Goal: Task Accomplishment & Management: Manage account settings

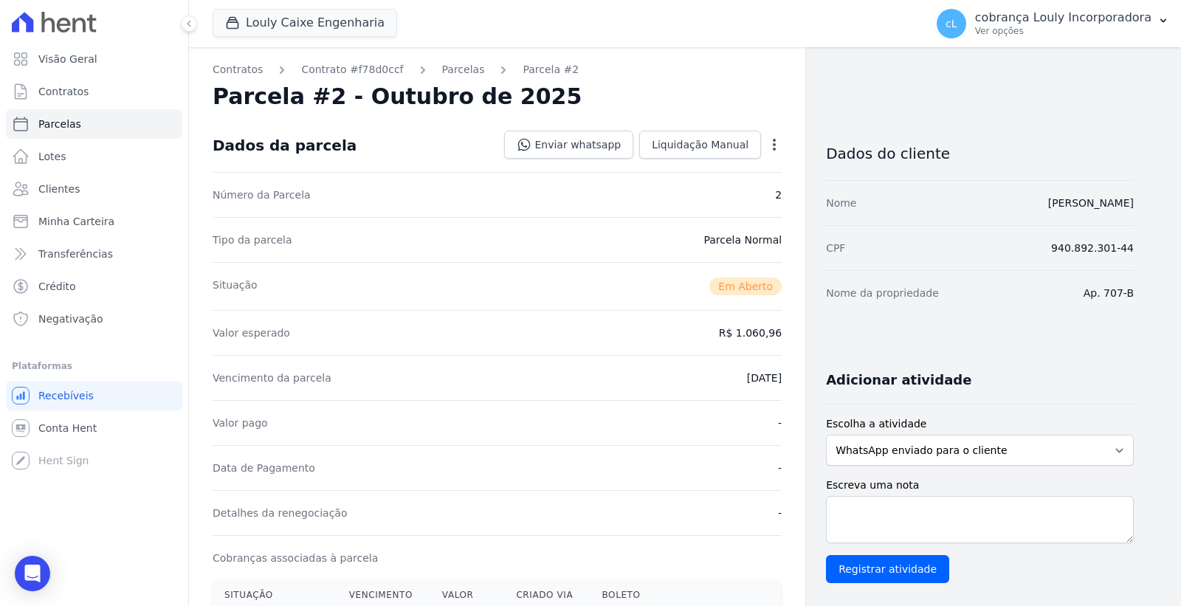
click at [70, 123] on span "Parcelas" at bounding box center [59, 124] width 43 height 15
select select
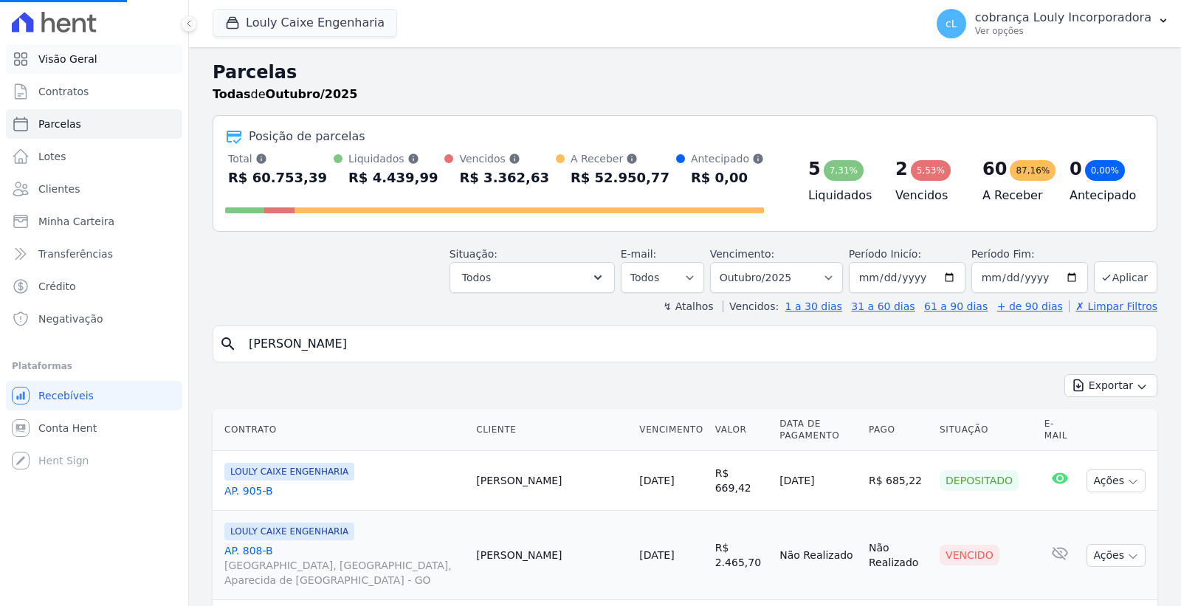
select select
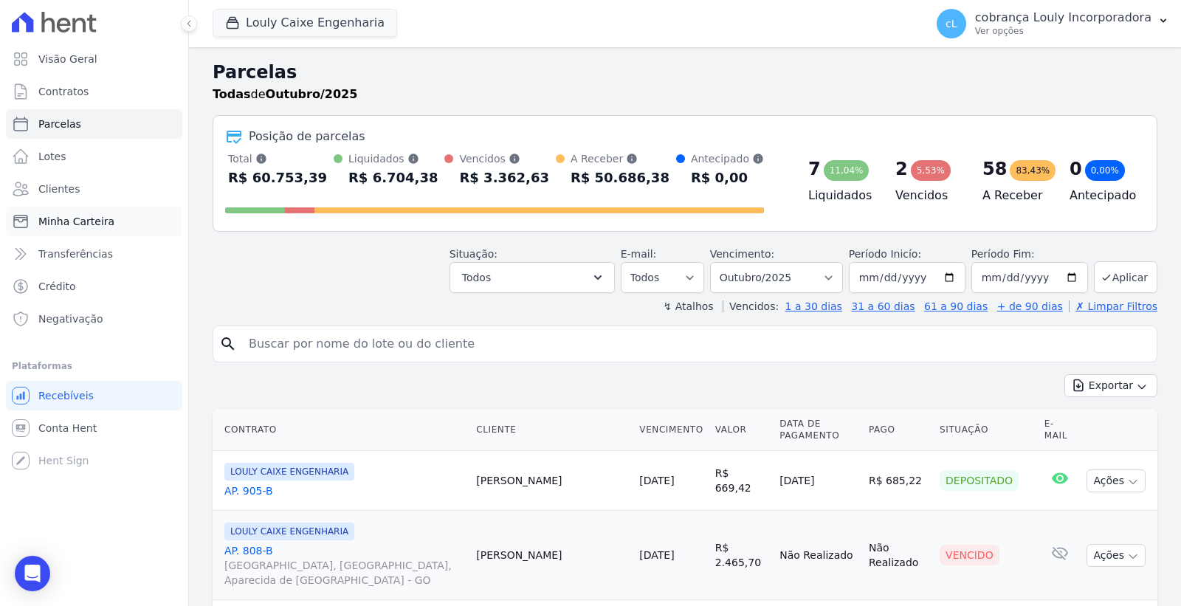
click at [86, 212] on link "Minha Carteira" at bounding box center [94, 222] width 176 height 30
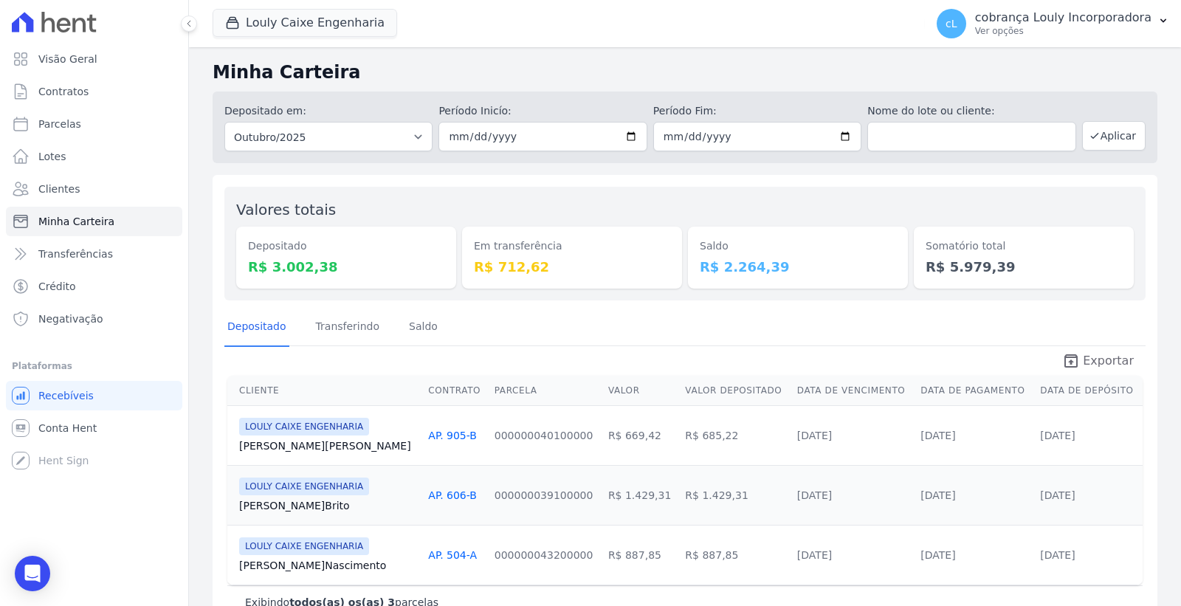
click at [1105, 365] on span "Exportar" at bounding box center [1108, 361] width 51 height 18
click at [84, 119] on link "Parcelas" at bounding box center [94, 124] width 176 height 30
select select
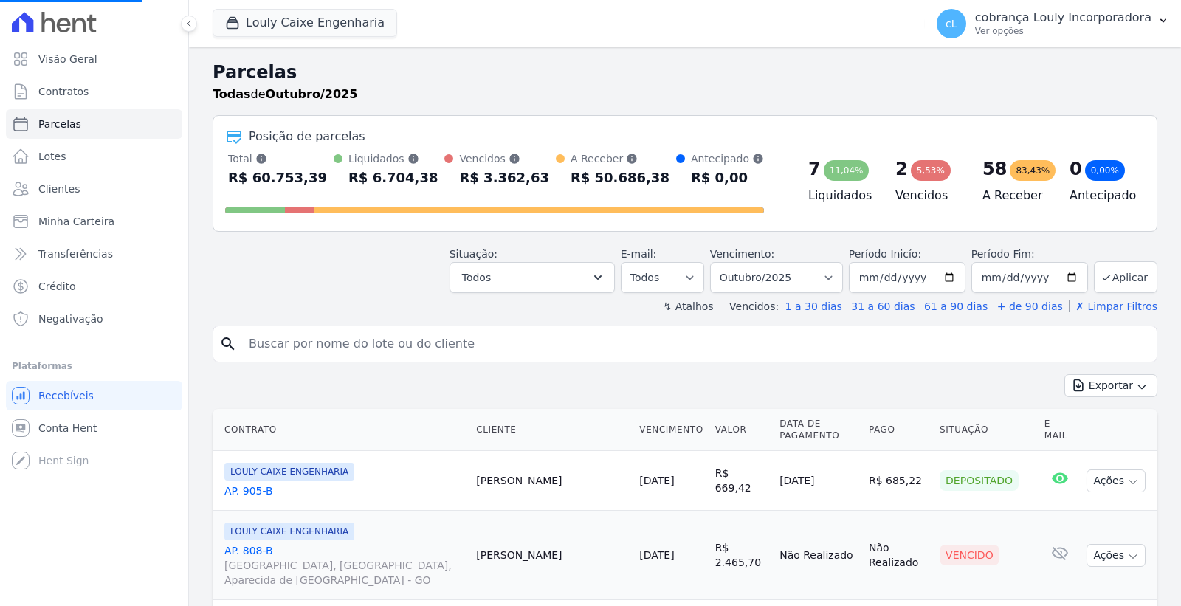
select select
click at [790, 275] on select "Filtrar por período ──────── Todos os meses Setembro/2024 Outubro/2024 Novembro…" at bounding box center [776, 277] width 133 height 31
select select "all"
click at [719, 262] on select "Filtrar por período ──────── Todos os meses Setembro/2024 Outubro/2024 Novembro…" at bounding box center [776, 277] width 133 height 31
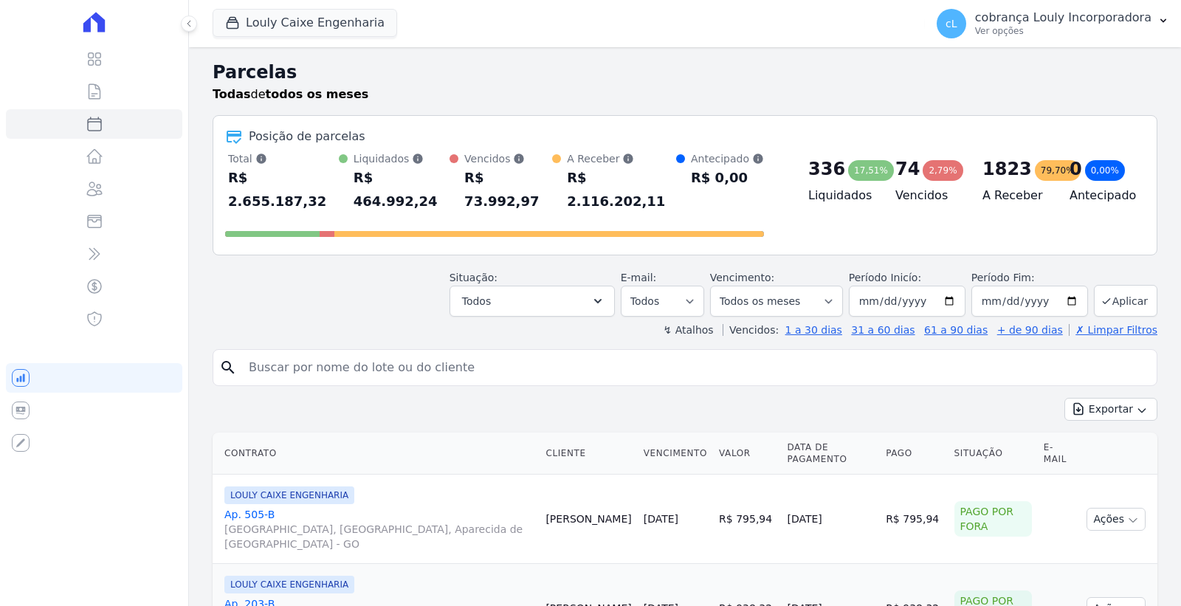
select select
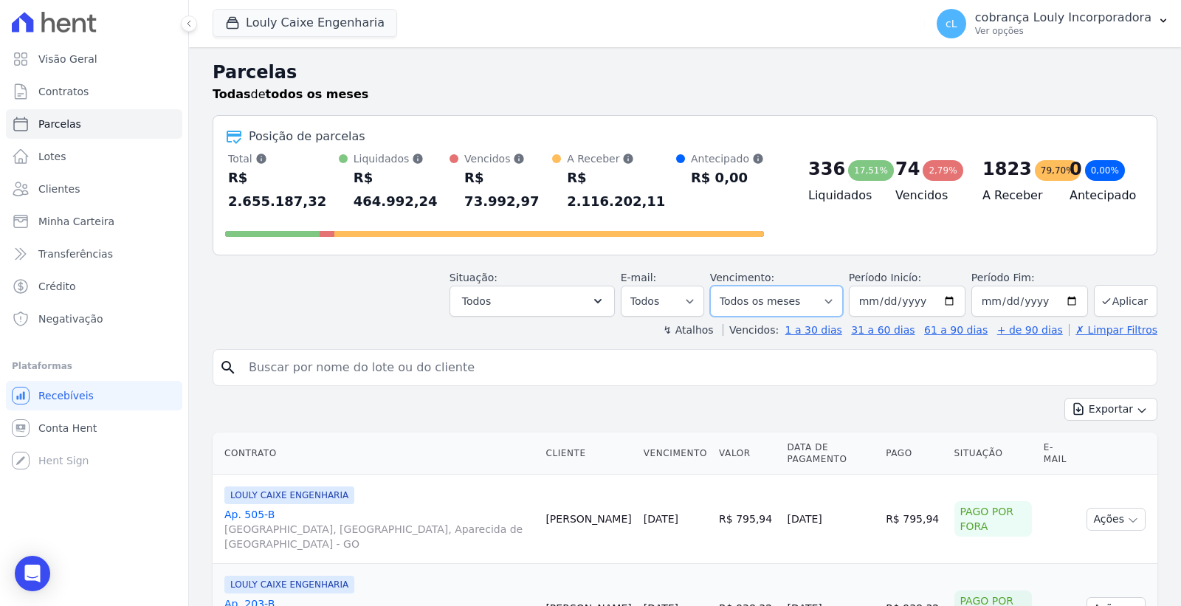
click at [787, 286] on select "Filtrar por período ──────── Todos os meses Setembro/2024 Outubro/2024 Novembro…" at bounding box center [776, 301] width 133 height 31
select select "09/2025"
click at [719, 286] on select "Filtrar por período ──────── Todos os meses Setembro/2024 Outubro/2024 Novembro…" at bounding box center [776, 301] width 133 height 31
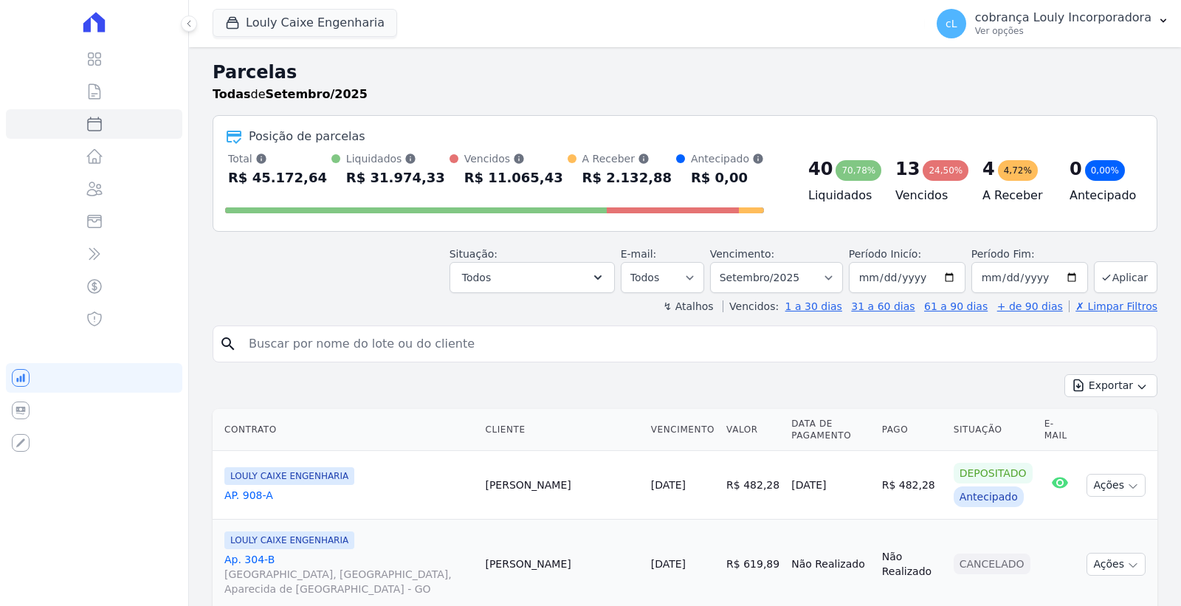
select select
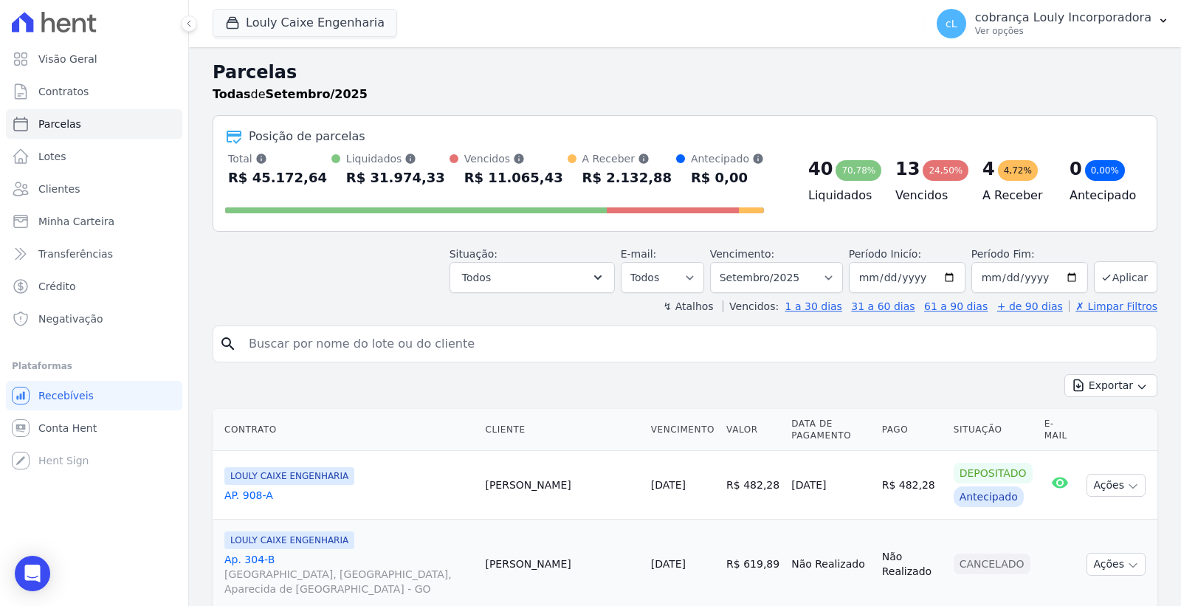
click at [447, 342] on input "search" at bounding box center [695, 344] width 911 height 30
click at [406, 341] on input "search" at bounding box center [695, 344] width 911 height 30
paste input "MARCIANO GOMES PEREIRA"
type input "MARCIANO GOMES PEREIRA"
select select
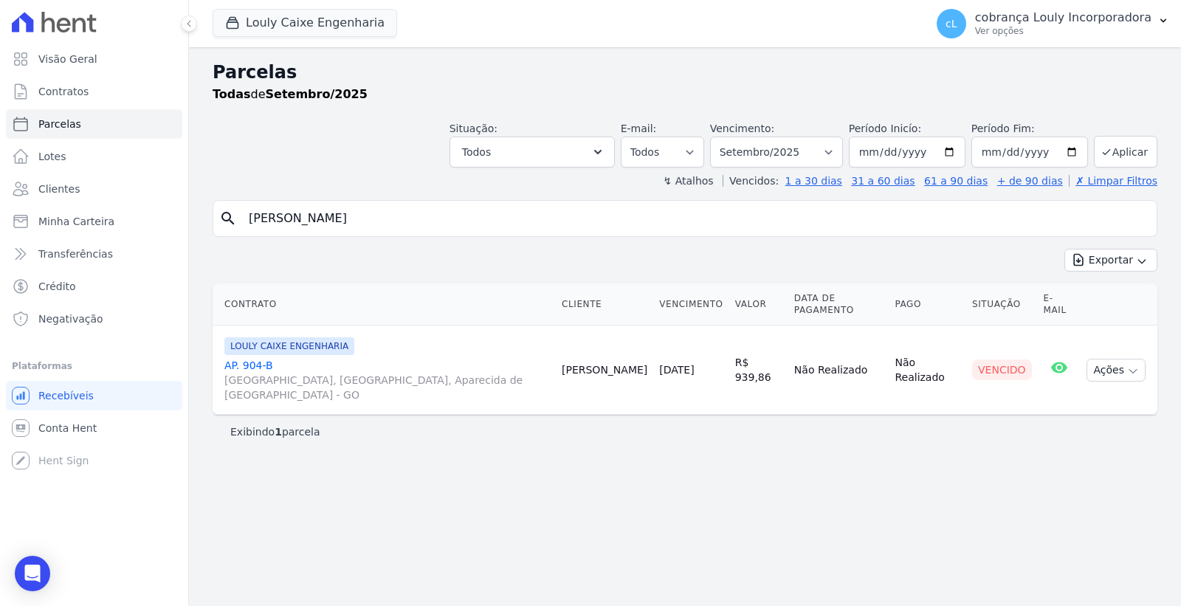
click at [260, 358] on link "AP. 904-B RUA AUGUSTA, PARQUE DAS NAÇÕES, Aparecida de Goiânia - GO" at bounding box center [386, 380] width 325 height 44
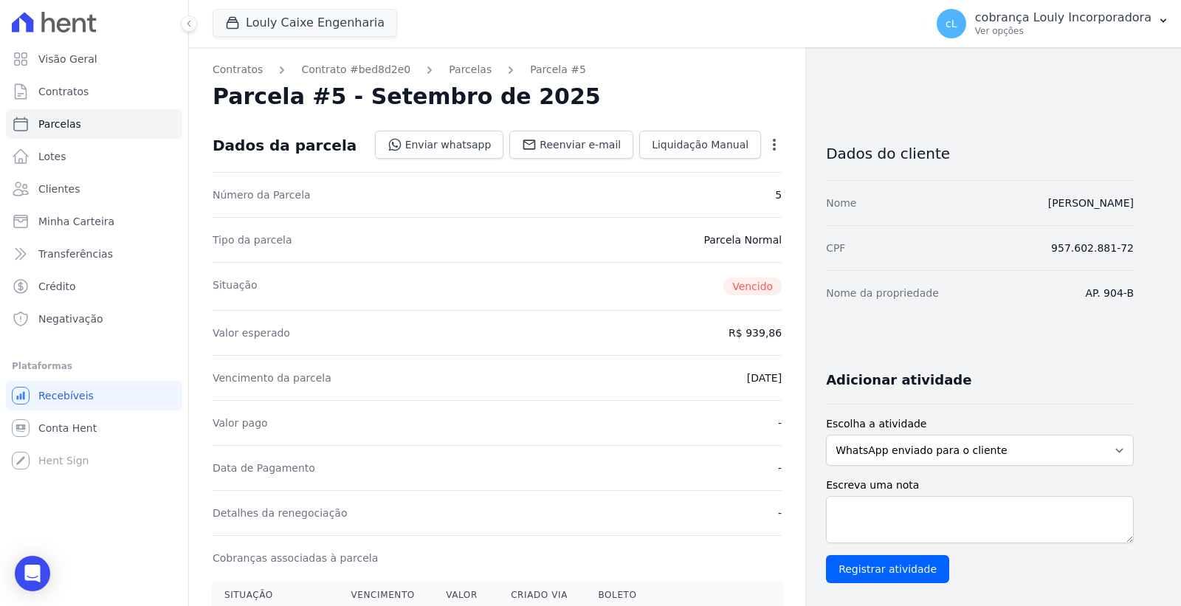
click at [770, 150] on icon "button" at bounding box center [774, 144] width 15 height 15
click at [713, 200] on link "Cancelar Cobrança" at bounding box center [711, 191] width 130 height 27
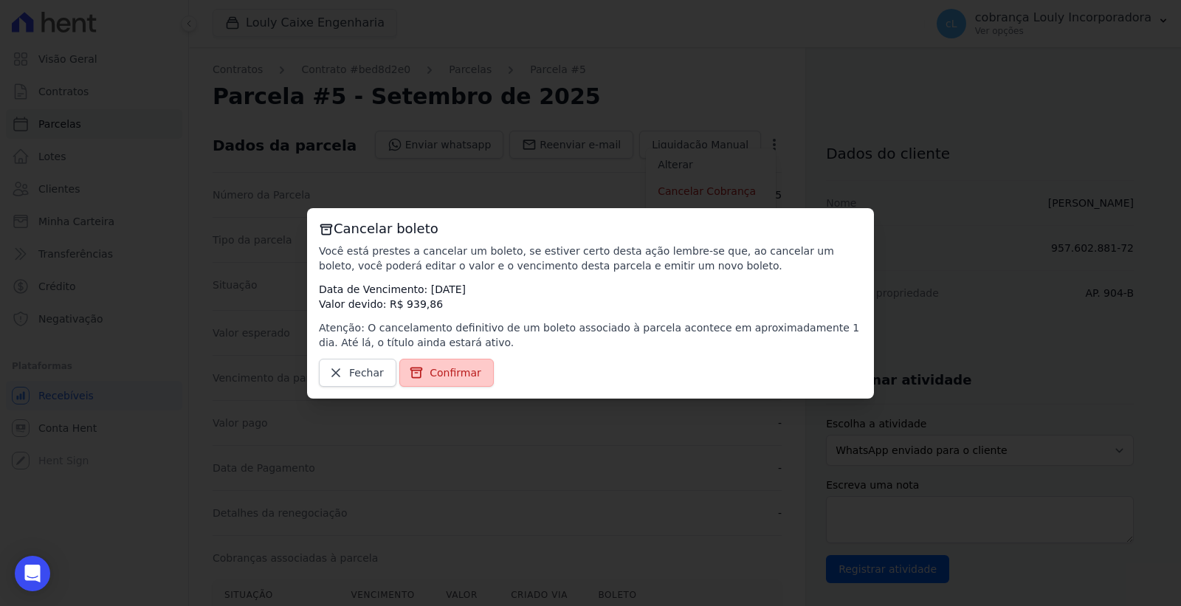
click at [444, 368] on span "Confirmar" at bounding box center [455, 372] width 52 height 15
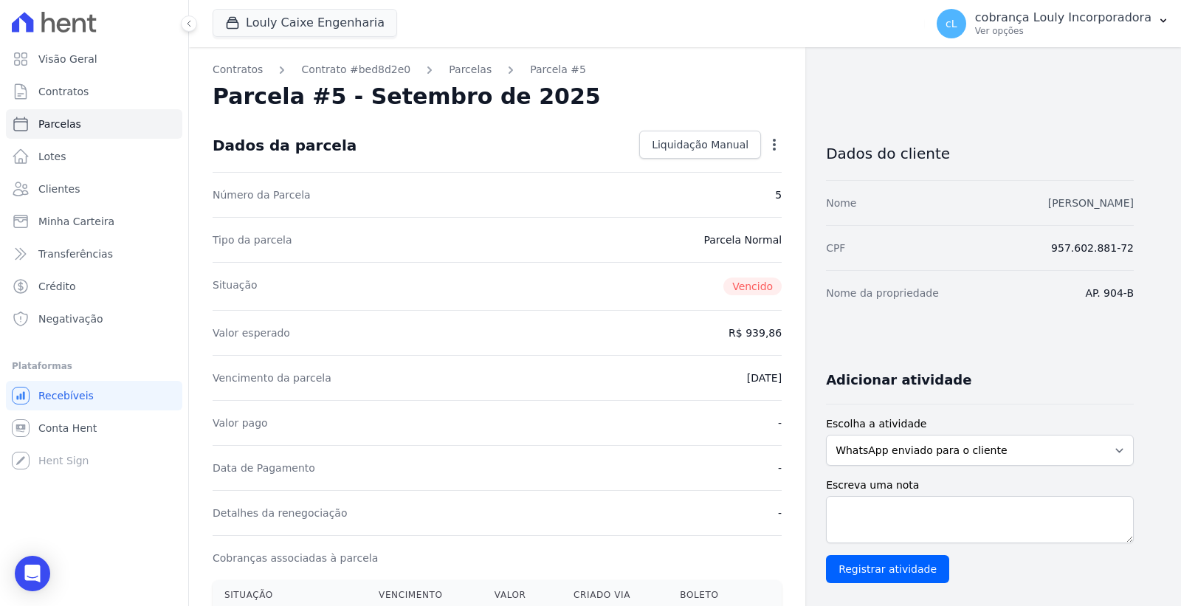
click at [1061, 203] on link "MARCIANO GOMES PEREIRA" at bounding box center [1091, 203] width 86 height 12
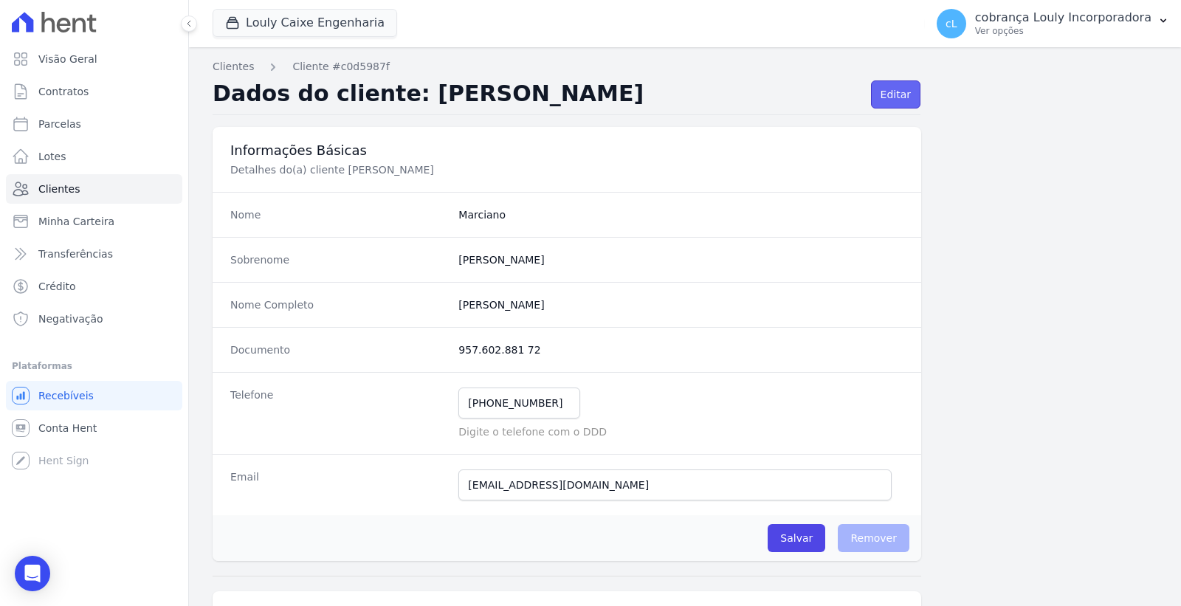
click at [891, 97] on link "Editar" at bounding box center [895, 94] width 49 height 28
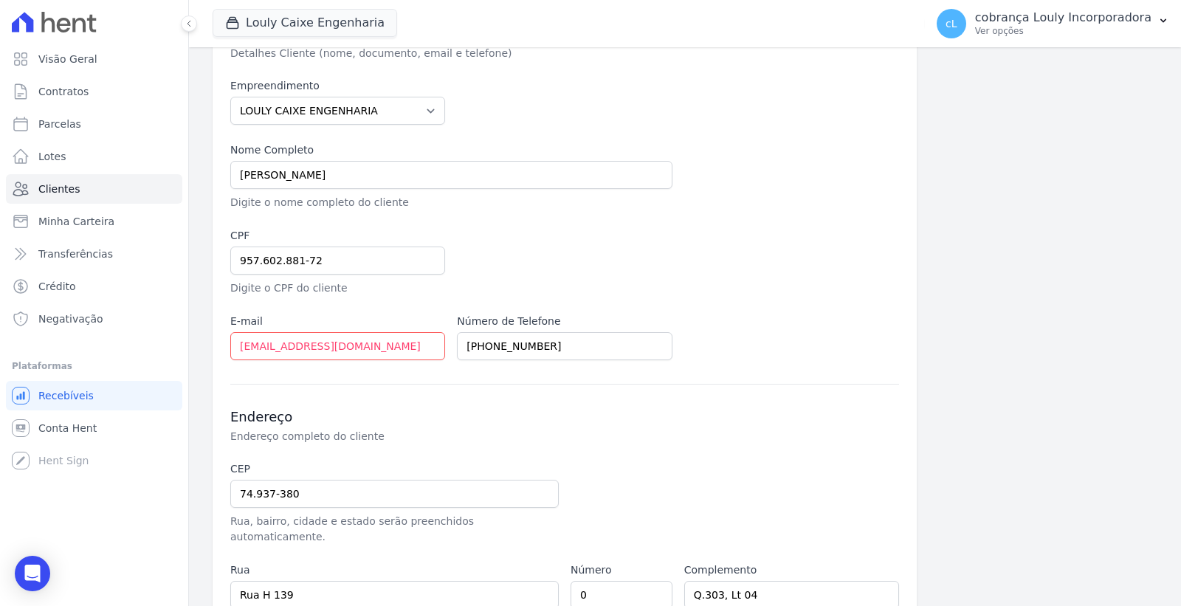
scroll to position [276, 0]
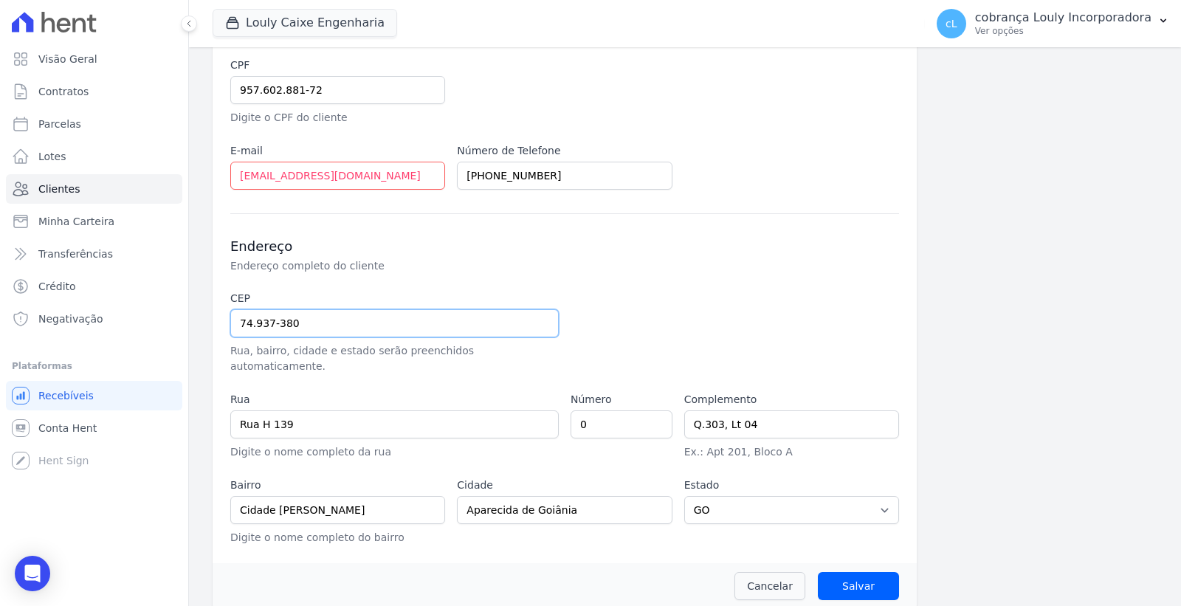
drag, startPoint x: 342, startPoint y: 327, endPoint x: 190, endPoint y: 327, distance: 152.8
click at [190, 327] on div "Clientes Cliente #c0d5987f Editar Cliente Informações Básicas Detalhes Cliente …" at bounding box center [685, 195] width 992 height 849
paste input "57-09"
type input "74.957-090"
click at [458, 266] on p "Endereço completo do cliente" at bounding box center [478, 265] width 496 height 15
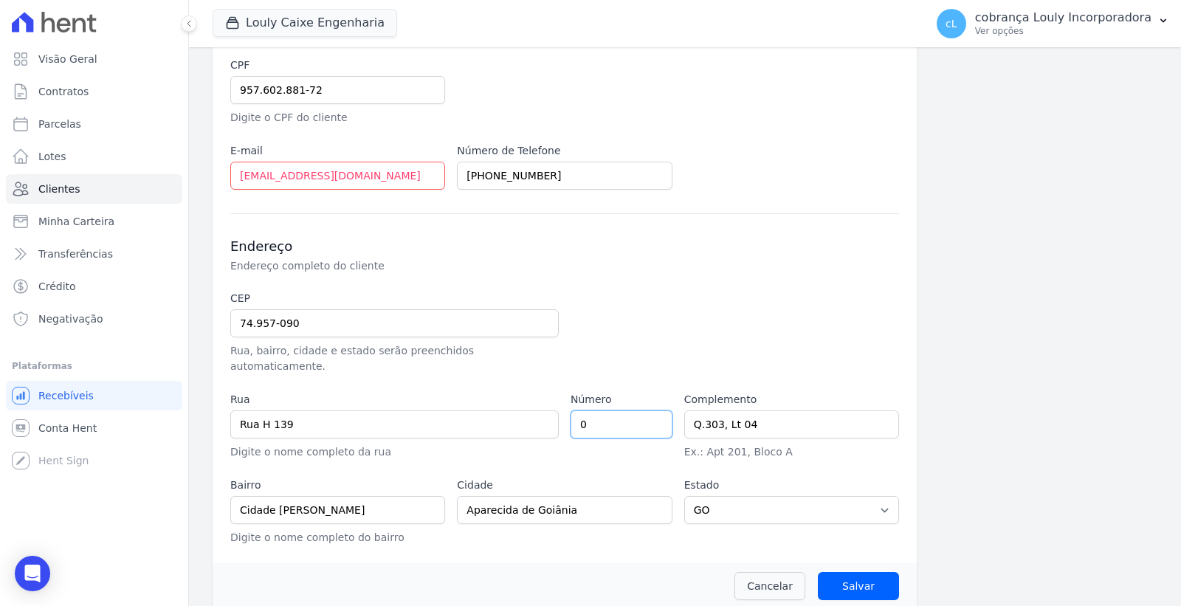
type input "Rua Augusta"
type input "Parque das Nações"
click at [795, 417] on input "Q.303, Lt 04" at bounding box center [791, 424] width 215 height 28
drag, startPoint x: 805, startPoint y: 415, endPoint x: 666, endPoint y: 404, distance: 139.2
click at [666, 404] on div "CEP 74.957-090 Rua, bairro, cidade e estado serão preenchidos automaticamente. …" at bounding box center [564, 418] width 669 height 255
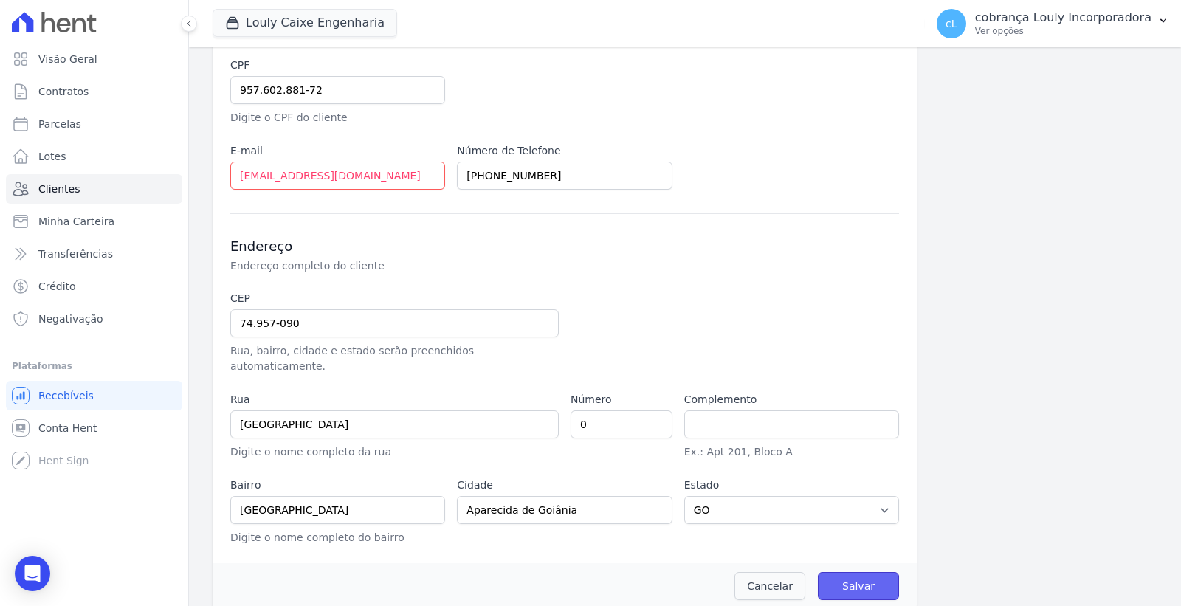
click at [863, 572] on input "Salvar" at bounding box center [858, 586] width 81 height 28
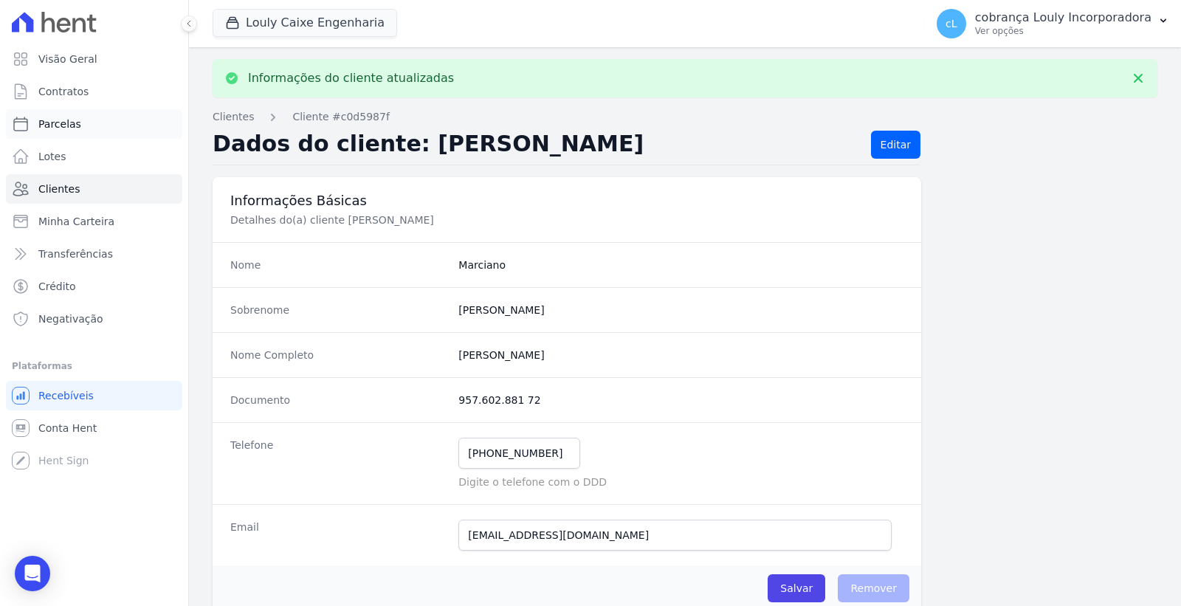
click at [62, 133] on link "Parcelas" at bounding box center [94, 124] width 176 height 30
select select
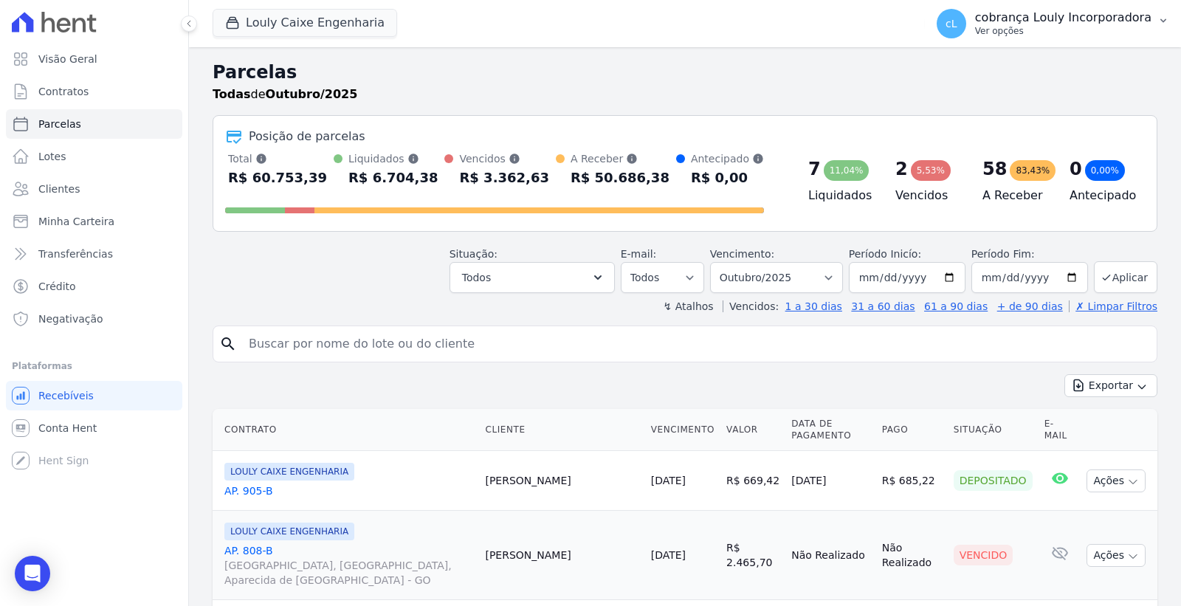
click at [1093, 18] on p "cobrança Louly Incorporadora" at bounding box center [1063, 17] width 176 height 15
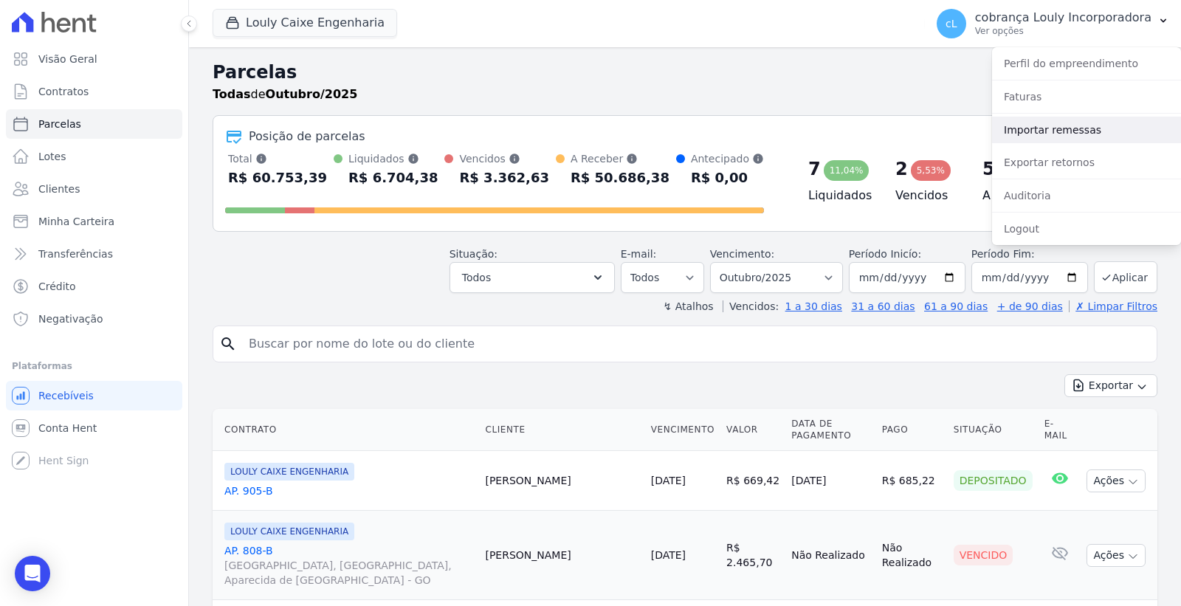
click at [1065, 129] on link "Importar remessas" at bounding box center [1086, 130] width 189 height 27
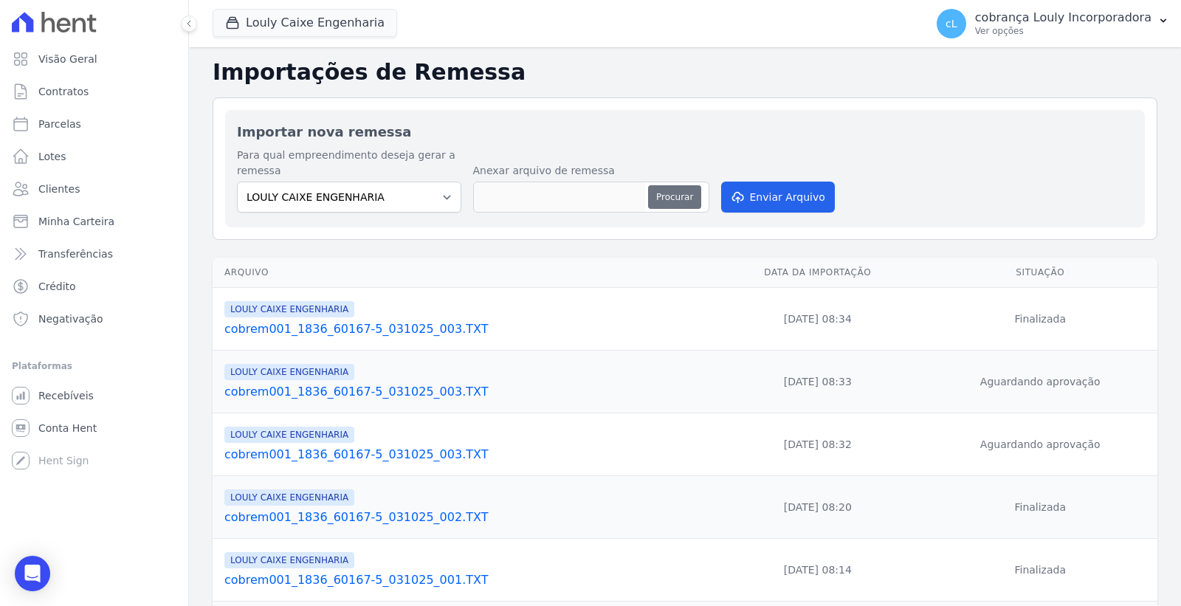
click at [668, 201] on button "Procurar" at bounding box center [674, 197] width 53 height 24
type input "cobrem001_1836_60167-5_031025_004.TXT"
click at [762, 192] on button "Enviar Arquivo" at bounding box center [778, 197] width 114 height 31
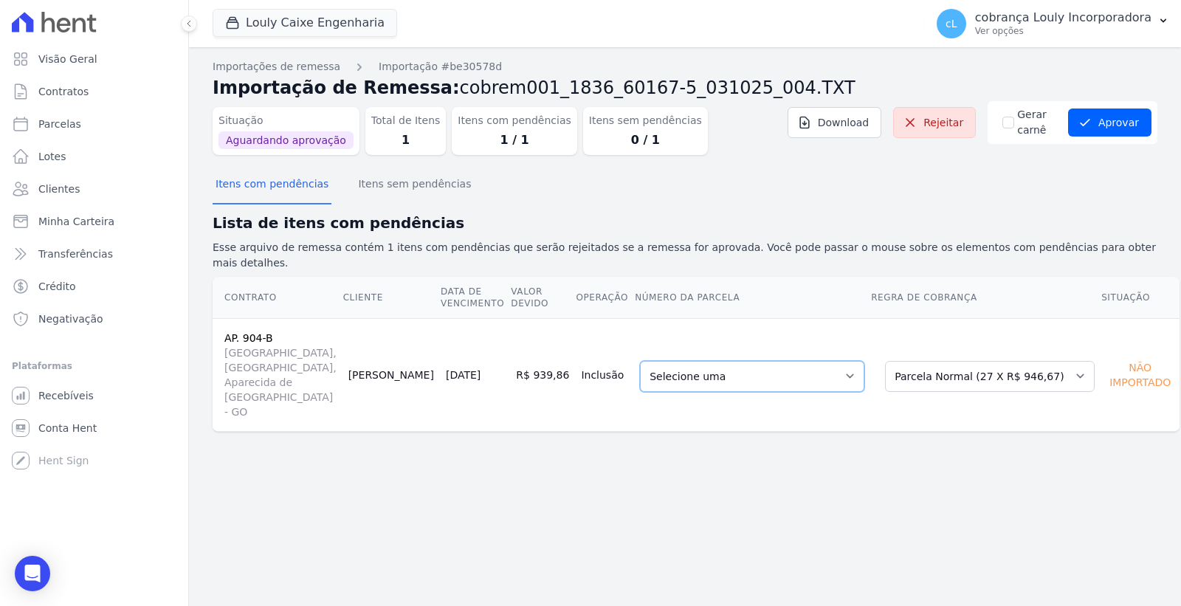
click at [756, 361] on select "Selecione uma 4 - [DATE] - R$ 934,30 - Vencido 5 - [DATE] - R$ 939,86 - Vencido…" at bounding box center [752, 376] width 224 height 31
click at [736, 361] on select "Selecione uma 4 - [DATE] - R$ 934,30 - Vencido 5 - [DATE] - R$ 939,86 - Vencido…" at bounding box center [752, 376] width 224 height 31
click at [1088, 129] on icon "submit" at bounding box center [1084, 122] width 15 height 15
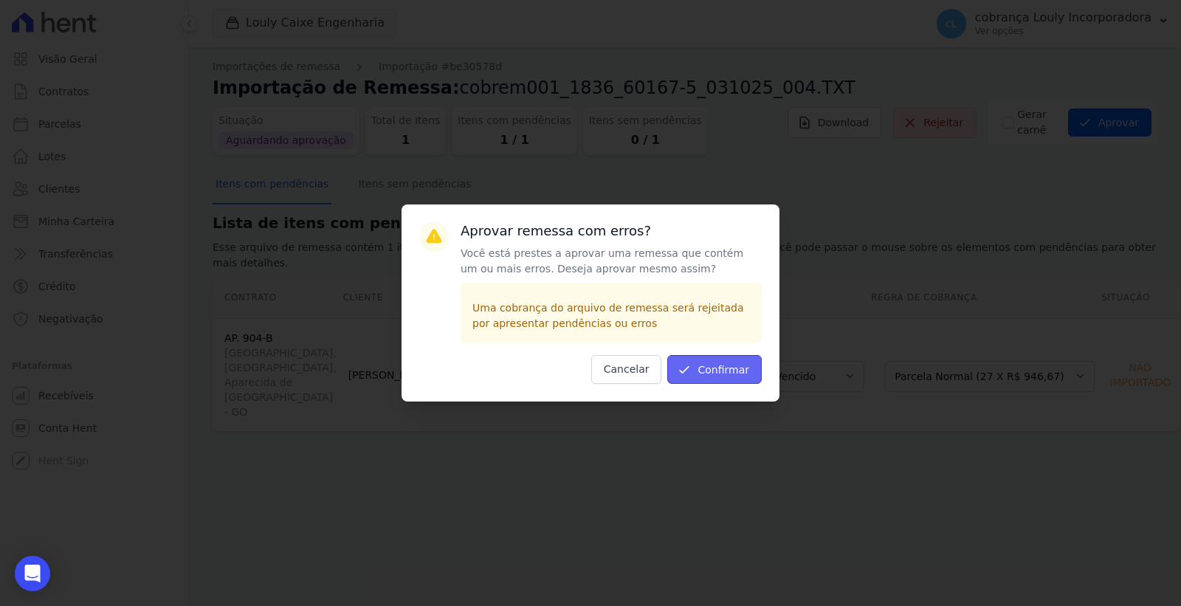
click at [720, 360] on button "Confirmar" at bounding box center [714, 369] width 94 height 29
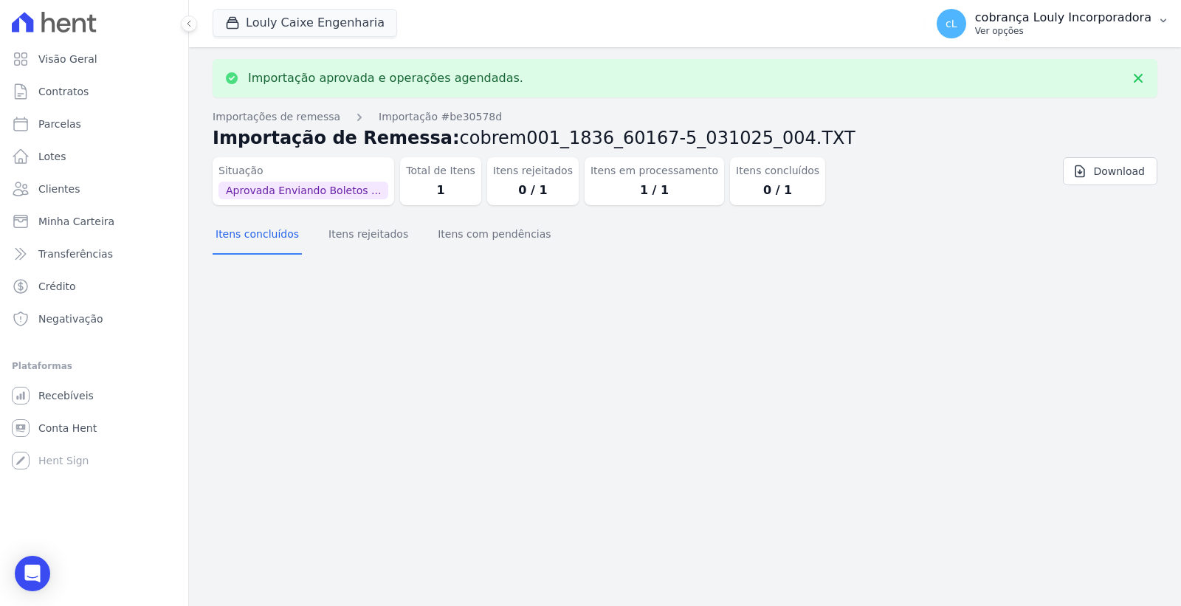
click at [1142, 22] on p "cobrança Louly Incorporadora" at bounding box center [1063, 17] width 176 height 15
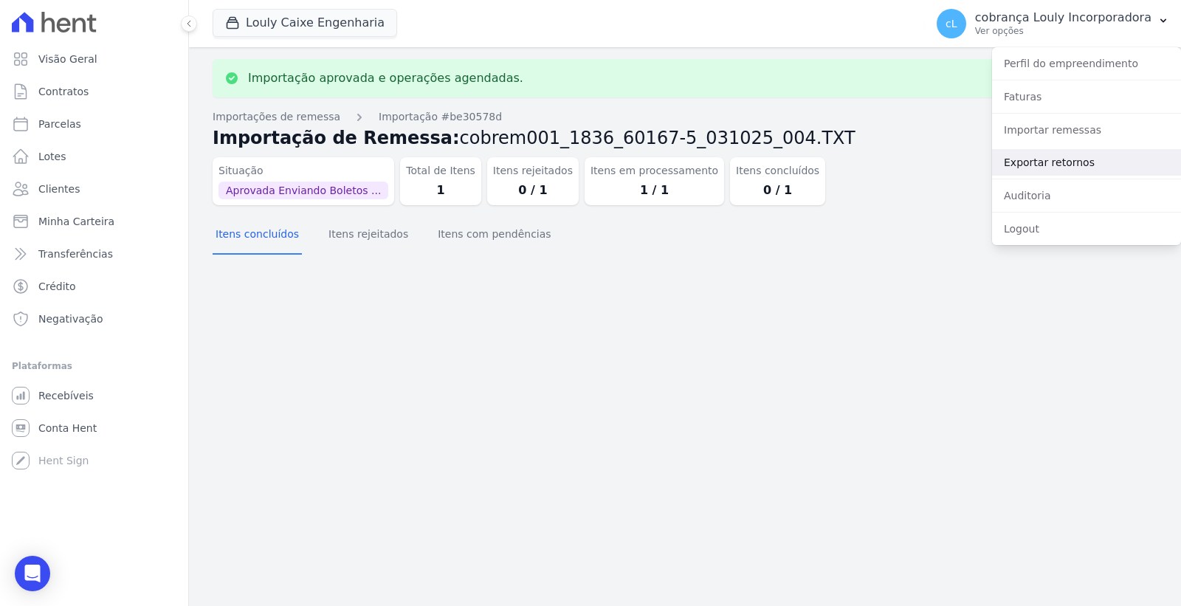
click at [1054, 161] on link "Exportar retornos" at bounding box center [1086, 162] width 189 height 27
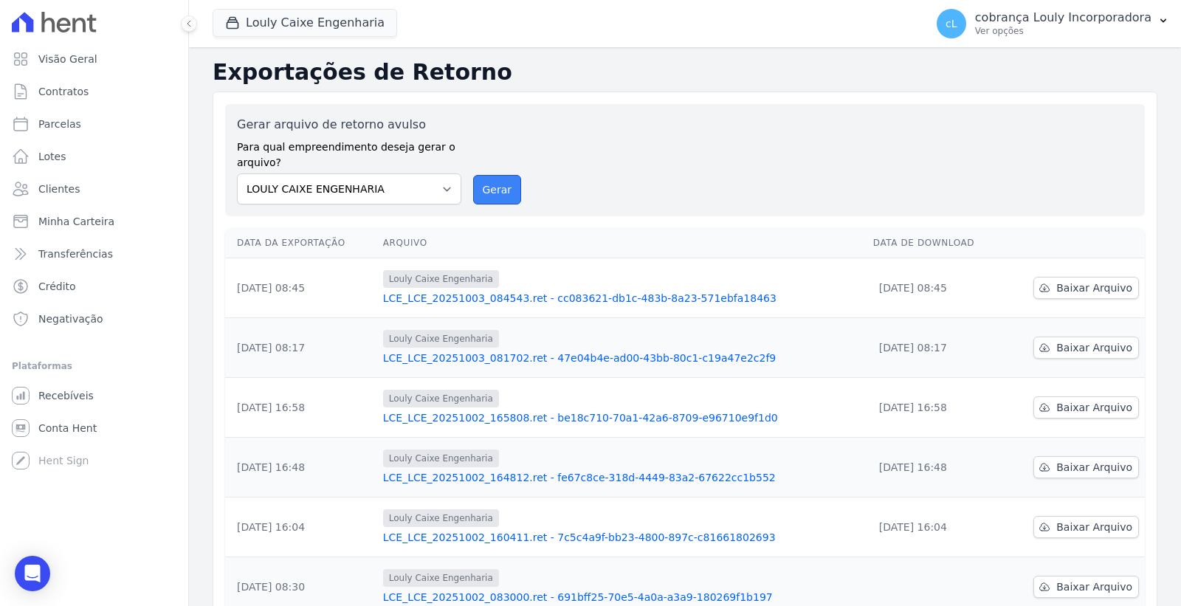
click at [497, 196] on button "Gerar" at bounding box center [497, 190] width 49 height 30
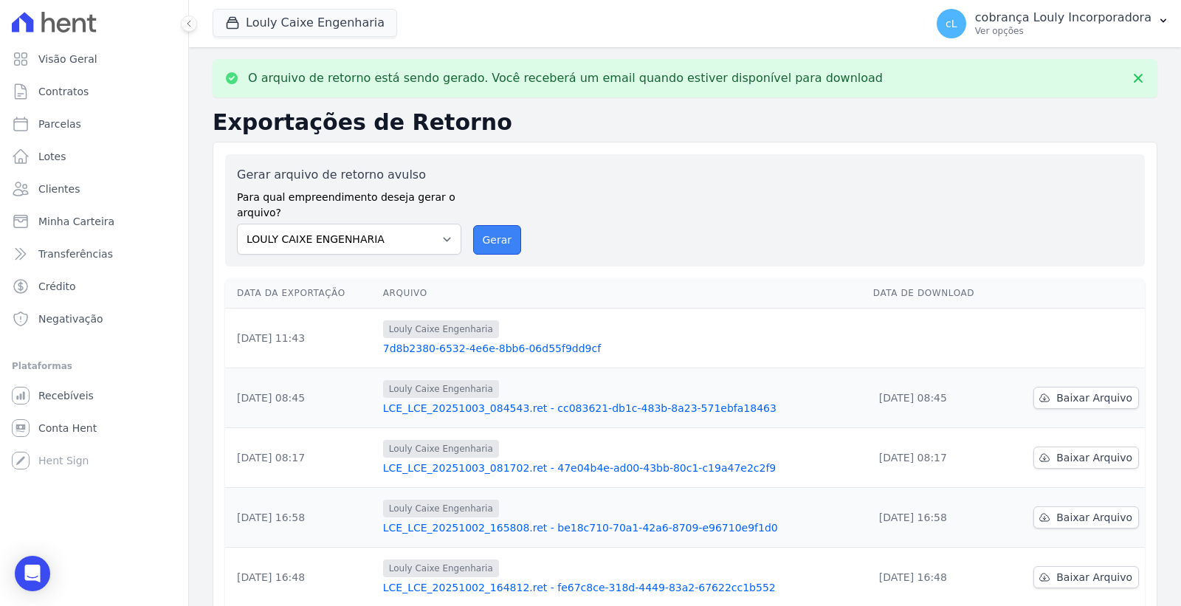
click at [481, 249] on button "Gerar" at bounding box center [497, 240] width 49 height 30
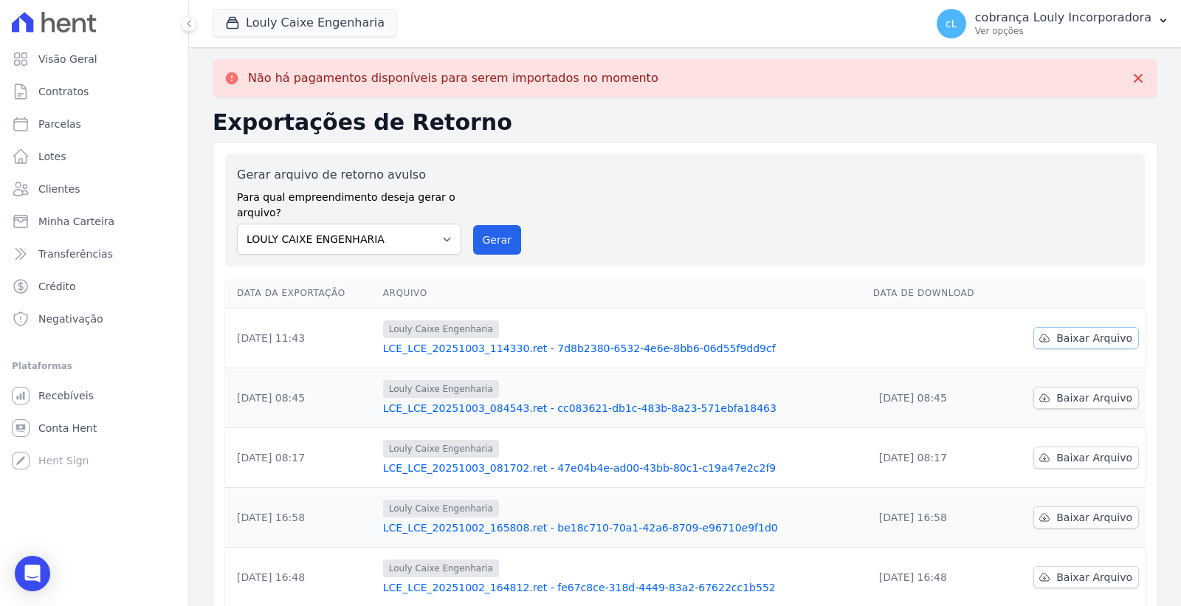
click at [1085, 343] on span "Baixar Arquivo" at bounding box center [1094, 338] width 76 height 15
click at [97, 125] on link "Parcelas" at bounding box center [94, 124] width 176 height 30
select select
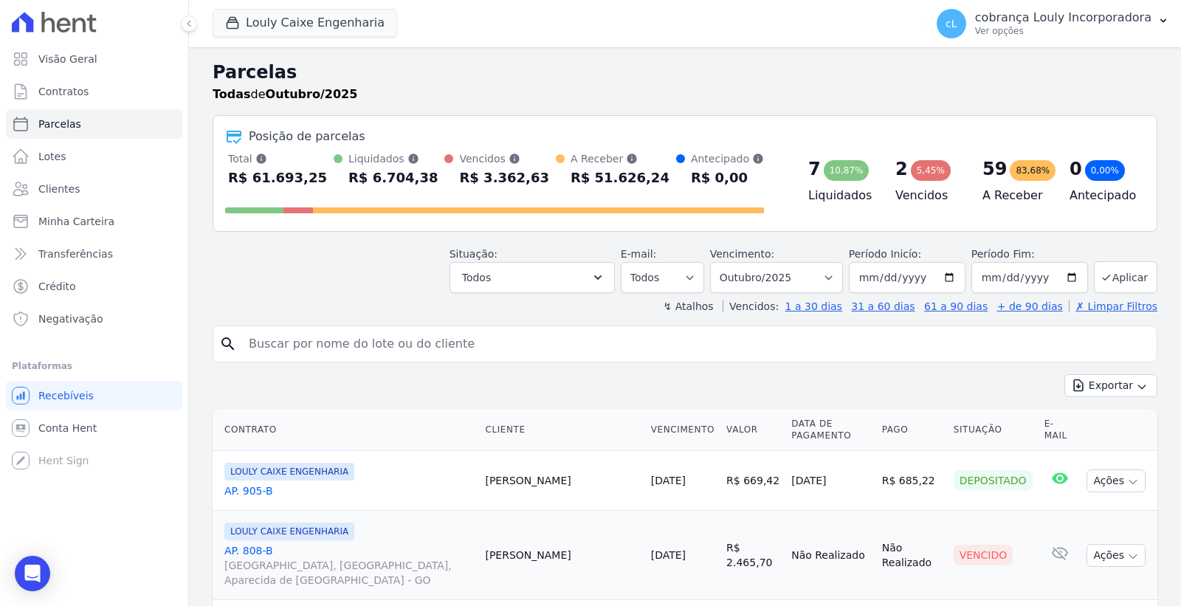
click at [399, 343] on input "search" at bounding box center [695, 344] width 911 height 30
paste input "MARCIANO GOMES PEREIRA"
type input "MARCIANO GOMES PEREIRA"
select select
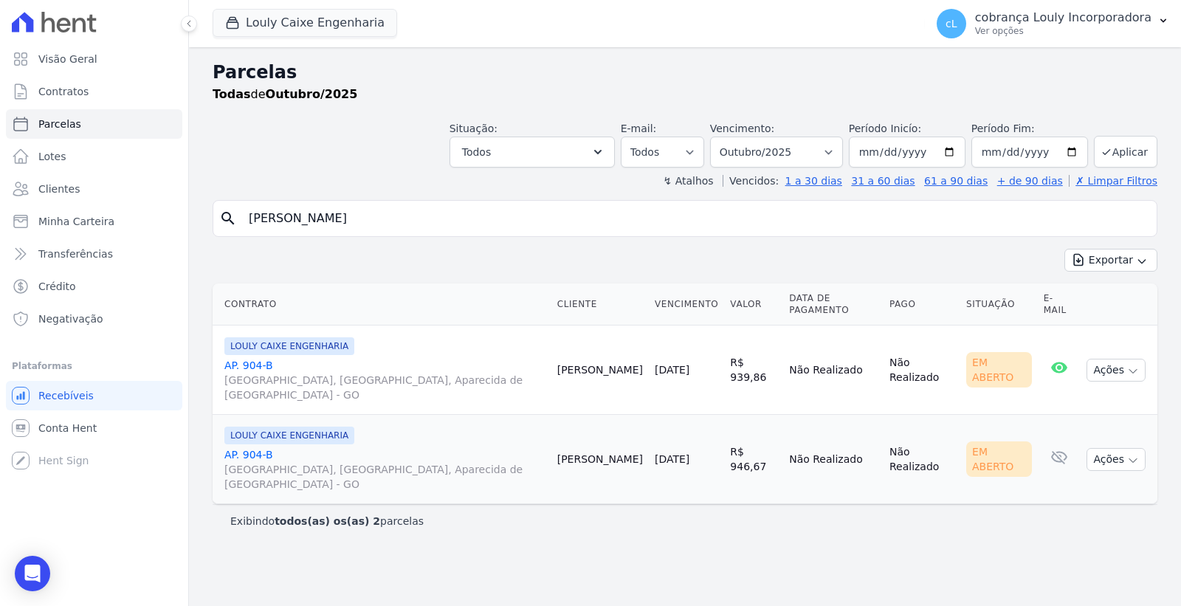
click at [245, 358] on link "AP. 904-B RUA AUGUSTA, PARQUE DAS NAÇÕES, Aparecida de Goiânia - GO" at bounding box center [384, 380] width 321 height 44
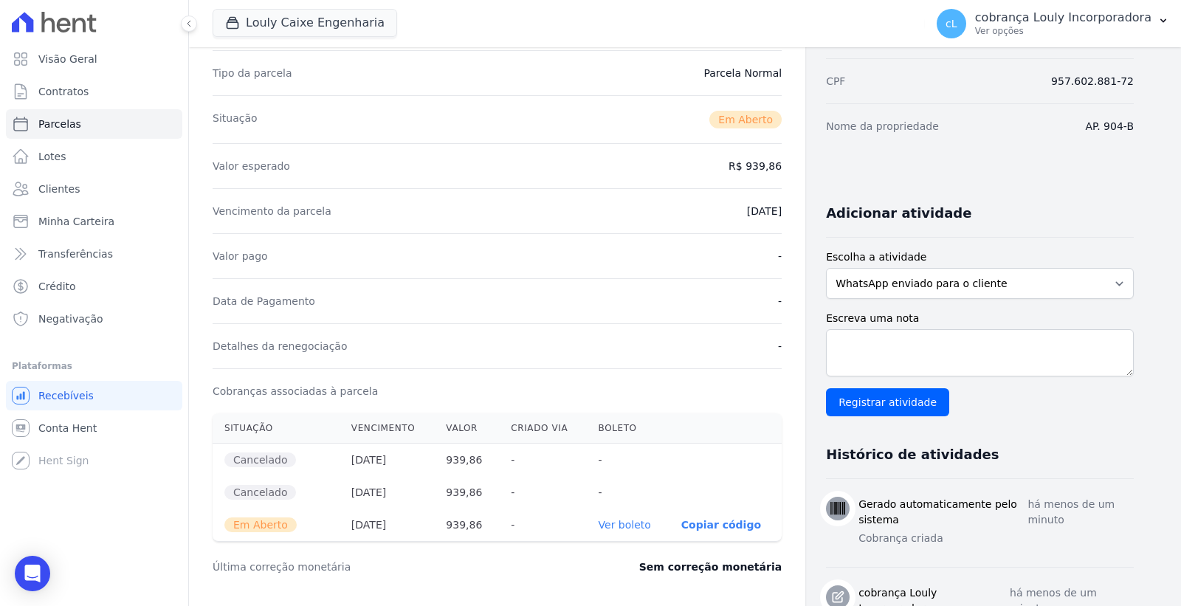
scroll to position [410, 0]
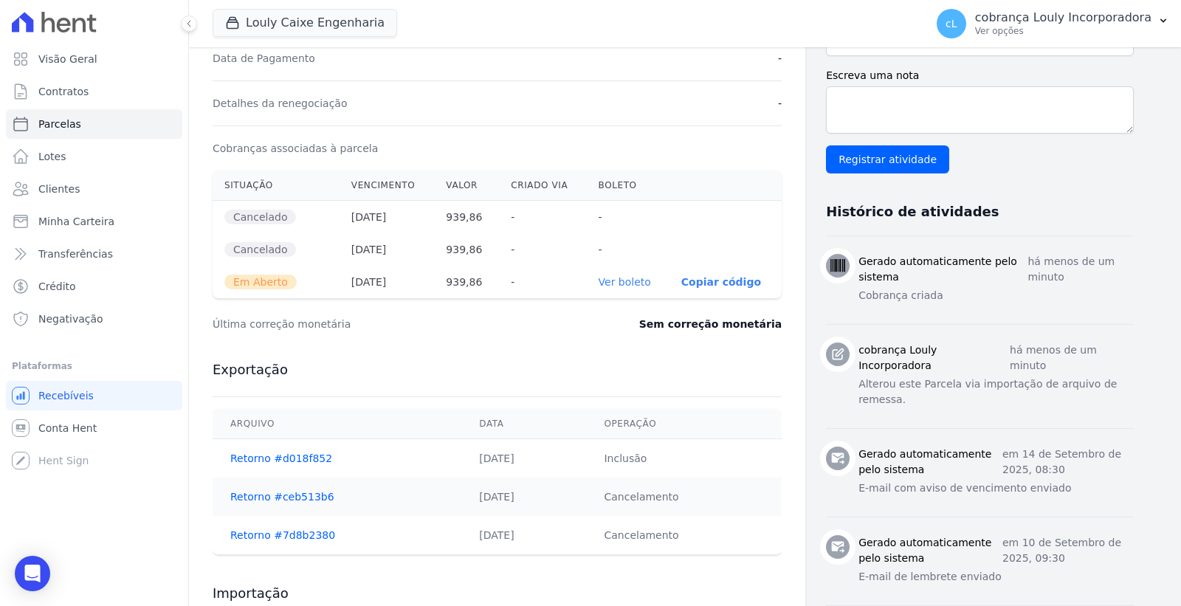
click at [627, 282] on link "Ver boleto" at bounding box center [624, 282] width 52 height 12
drag, startPoint x: 357, startPoint y: 248, endPoint x: 495, endPoint y: 245, distance: 138.0
click at [495, 245] on tr "Cancelado 11/09/2025 939,86 - -" at bounding box center [497, 249] width 569 height 32
select select
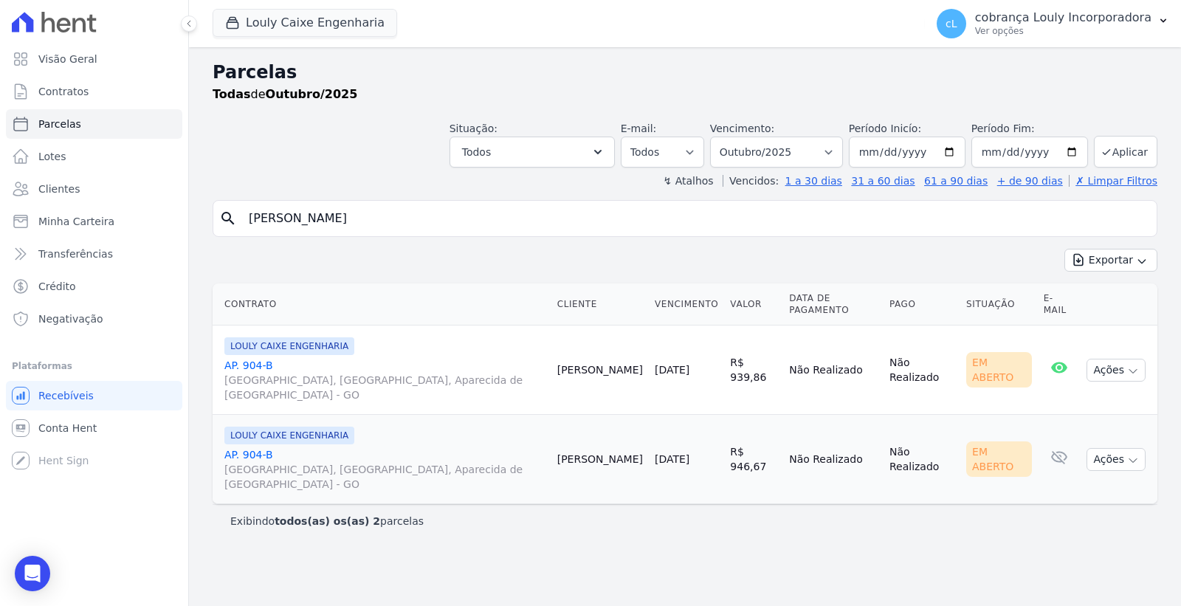
click at [249, 447] on link "AP. 904-B RUA AUGUSTA, PARQUE DAS NAÇÕES, Aparecida de Goiânia - GO" at bounding box center [384, 469] width 321 height 44
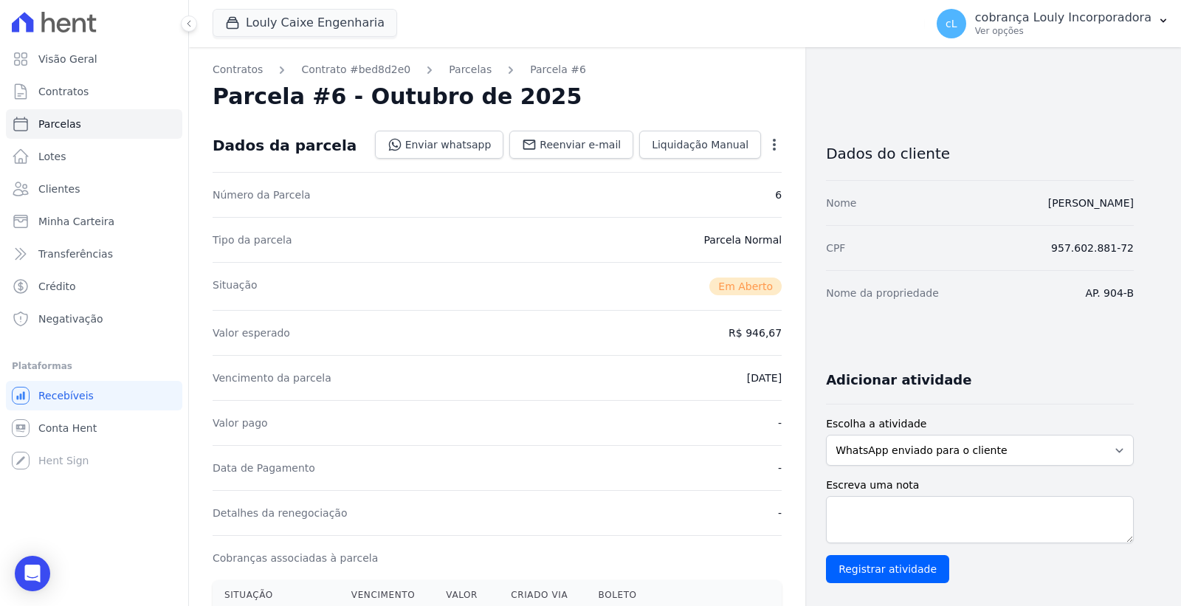
scroll to position [246, 0]
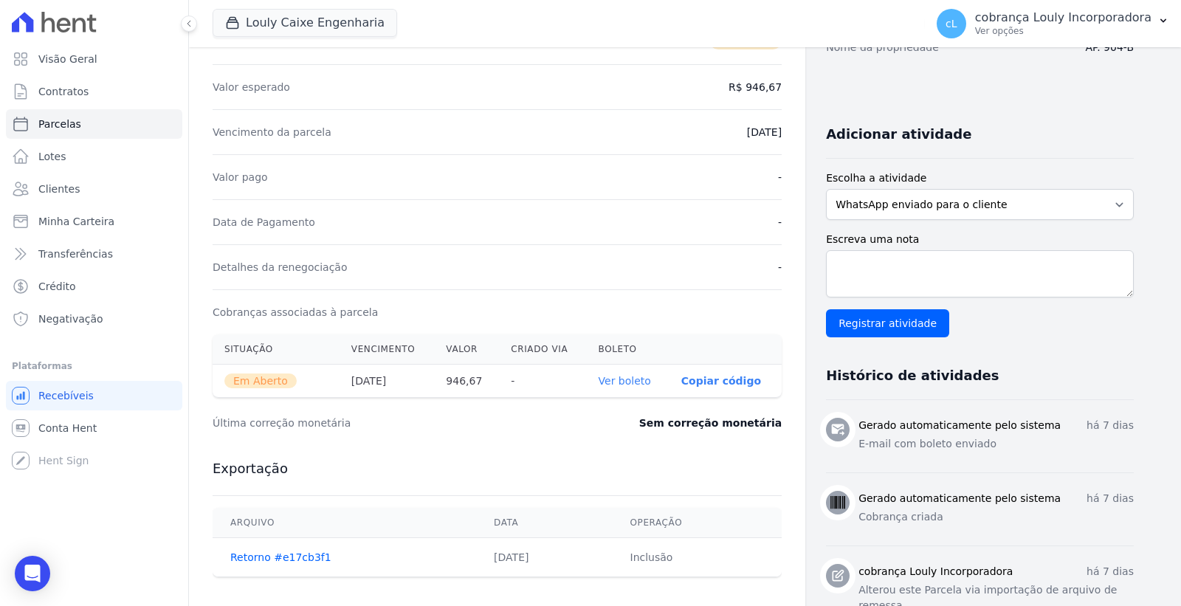
click at [624, 380] on link "Ver boleto" at bounding box center [624, 381] width 52 height 12
